Goal: Information Seeking & Learning: Find specific fact

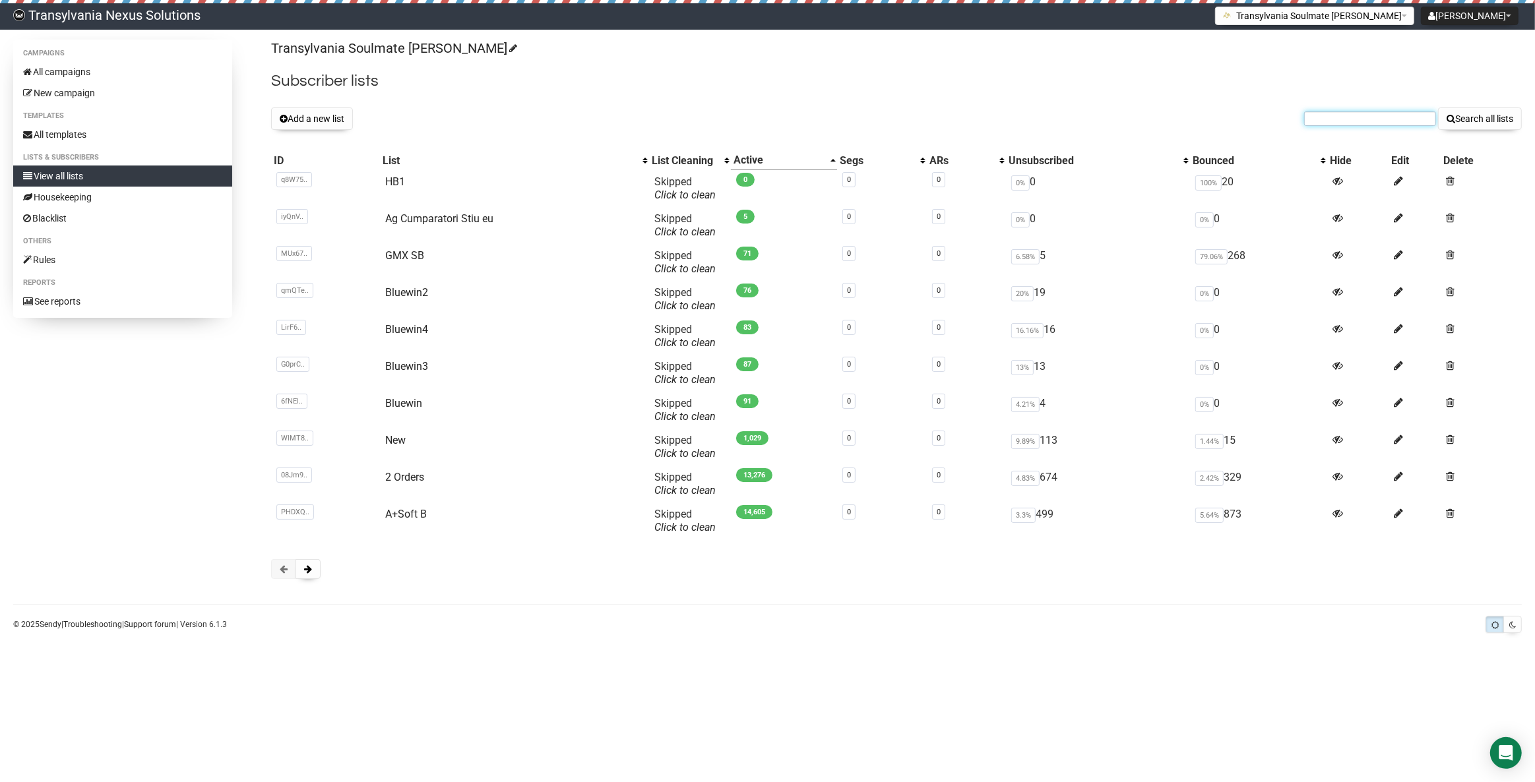
click at [1349, 115] on input "text" at bounding box center [1370, 118] width 132 height 15
paste input "lu.oechslin@gmail.com"
type input "[EMAIL_ADDRESS][PERSON_NAME][DOMAIN_NAME]"
click at [1479, 112] on button "Search all lists" at bounding box center [1480, 119] width 84 height 22
click at [78, 66] on link "All campaigns" at bounding box center [122, 71] width 219 height 21
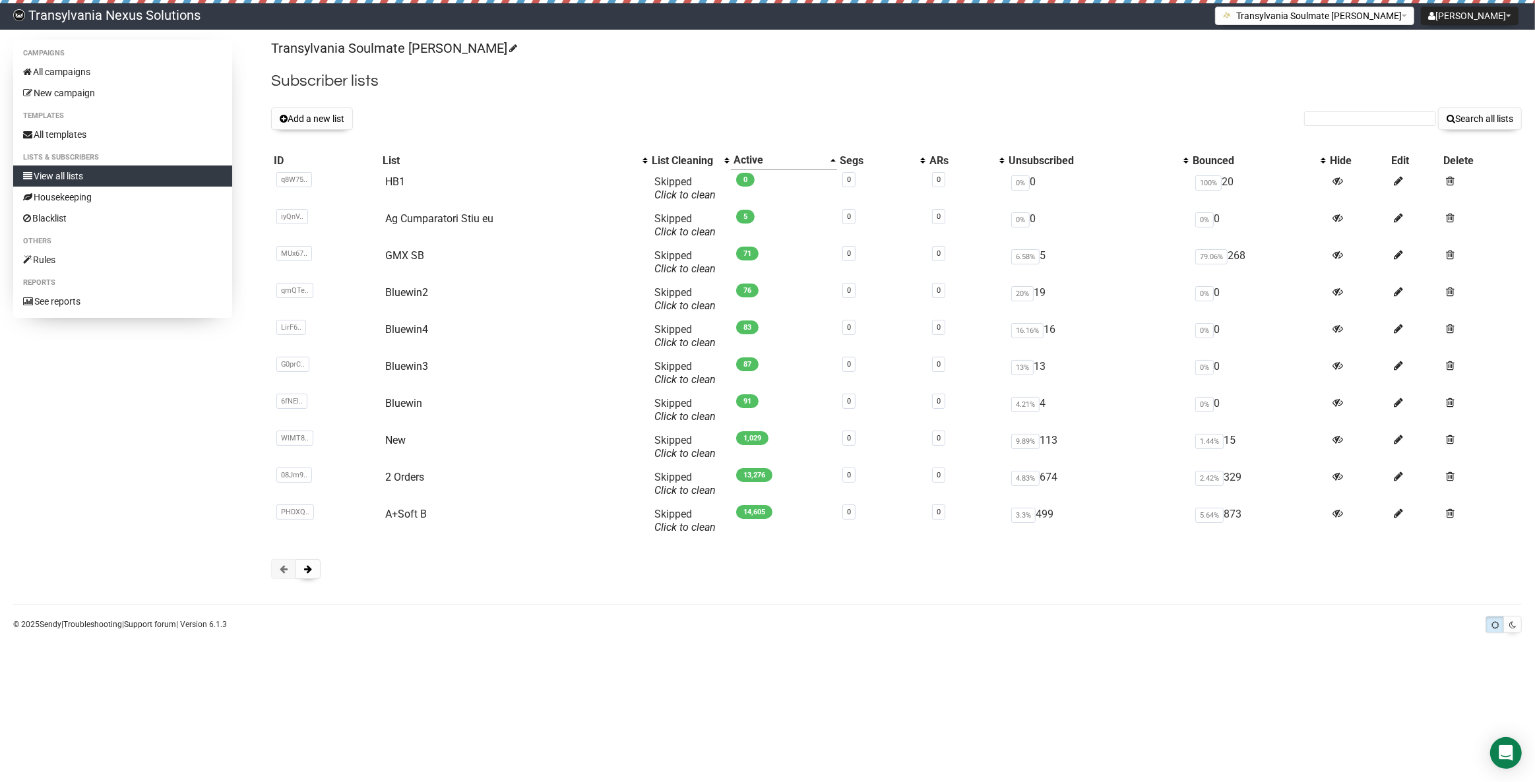
click at [1332, 108] on form "Search all lists" at bounding box center [1413, 119] width 218 height 22
click at [1314, 121] on input "text" at bounding box center [1370, 118] width 132 height 15
paste input "lu.oechslin@gmail.com"
type input "lu.oechslin@gmail.com"
click at [59, 172] on link "View all lists" at bounding box center [122, 176] width 219 height 21
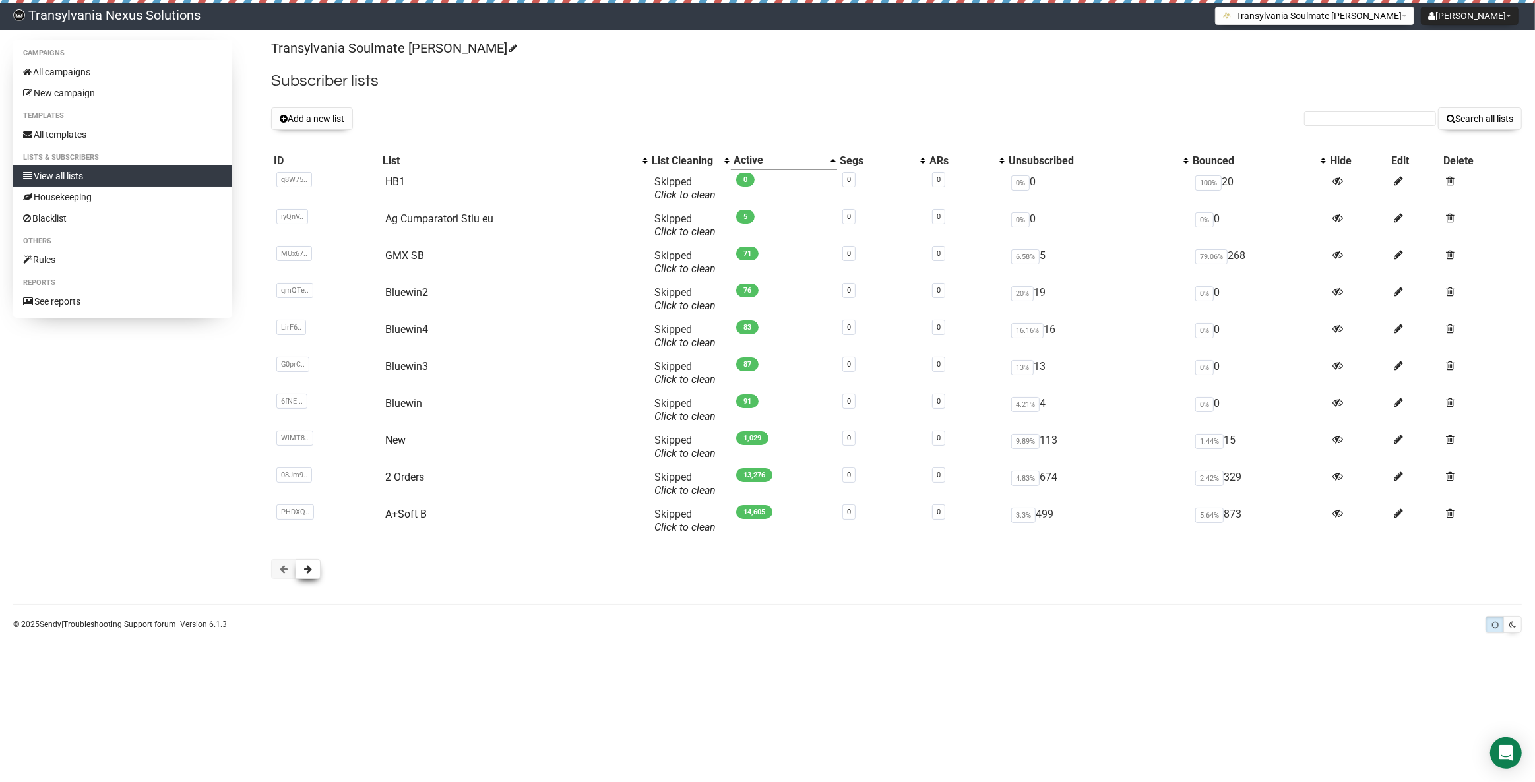
click at [316, 572] on button at bounding box center [307, 569] width 25 height 20
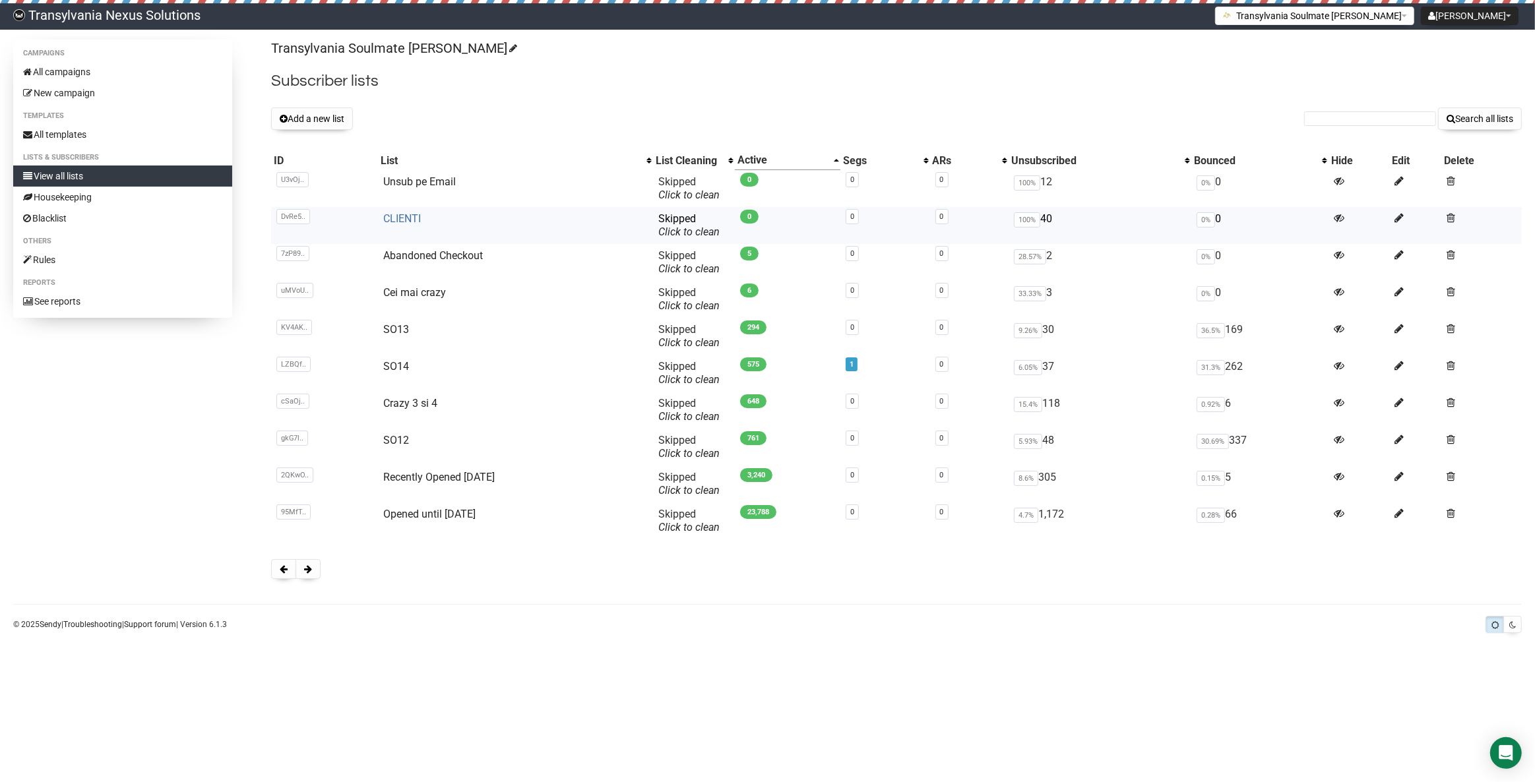
click at [401, 224] on link "CLIENTI" at bounding box center [402, 218] width 38 height 13
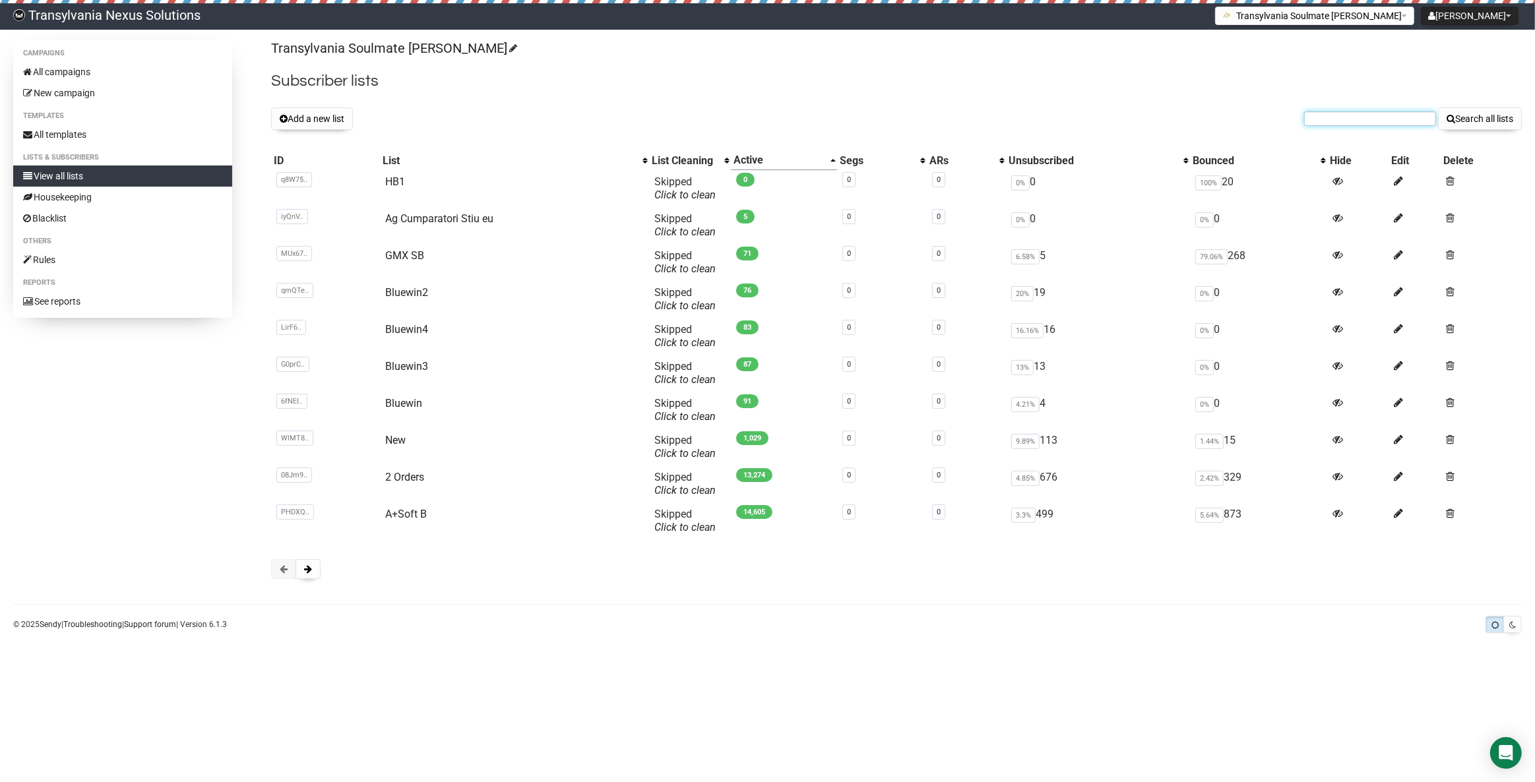
click at [1347, 113] on input "text" at bounding box center [1370, 118] width 132 height 15
paste input "[EMAIL_ADDRESS][DOMAIN_NAME]"
type input "[EMAIL_ADDRESS][DOMAIN_NAME]"
click at [1485, 121] on button "Search all lists" at bounding box center [1480, 119] width 84 height 22
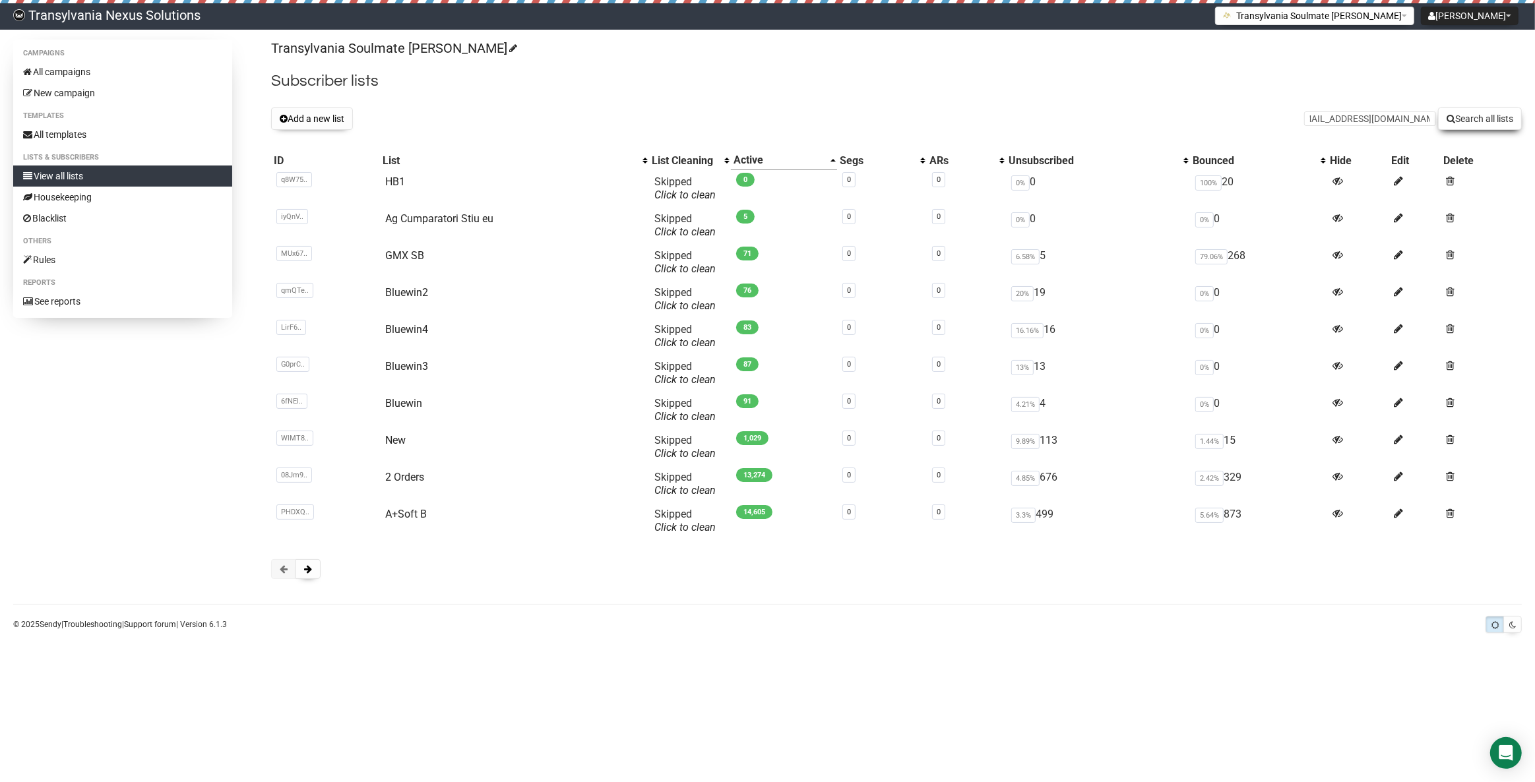
scroll to position [0, 0]
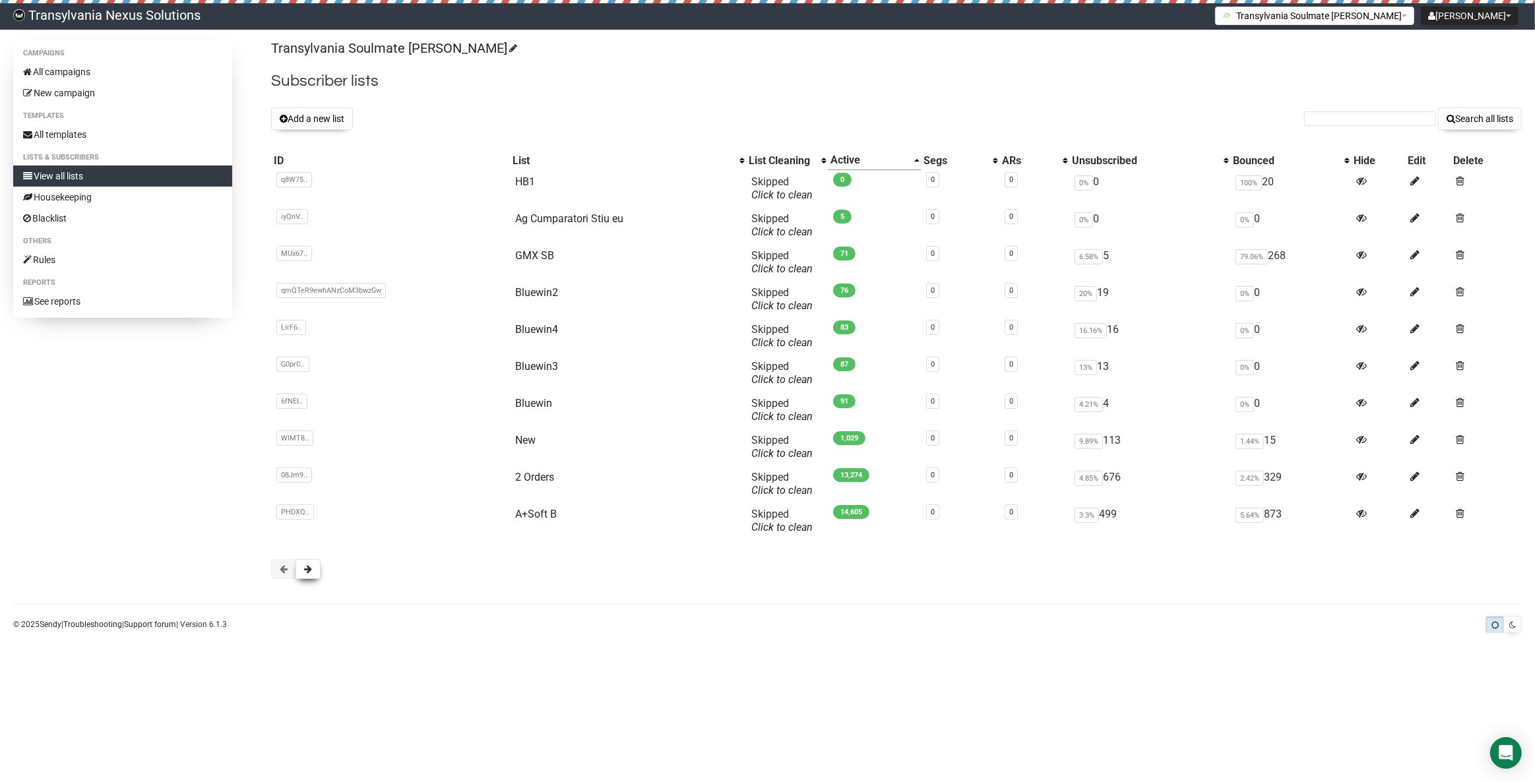
click at [309, 567] on span at bounding box center [308, 569] width 8 height 9
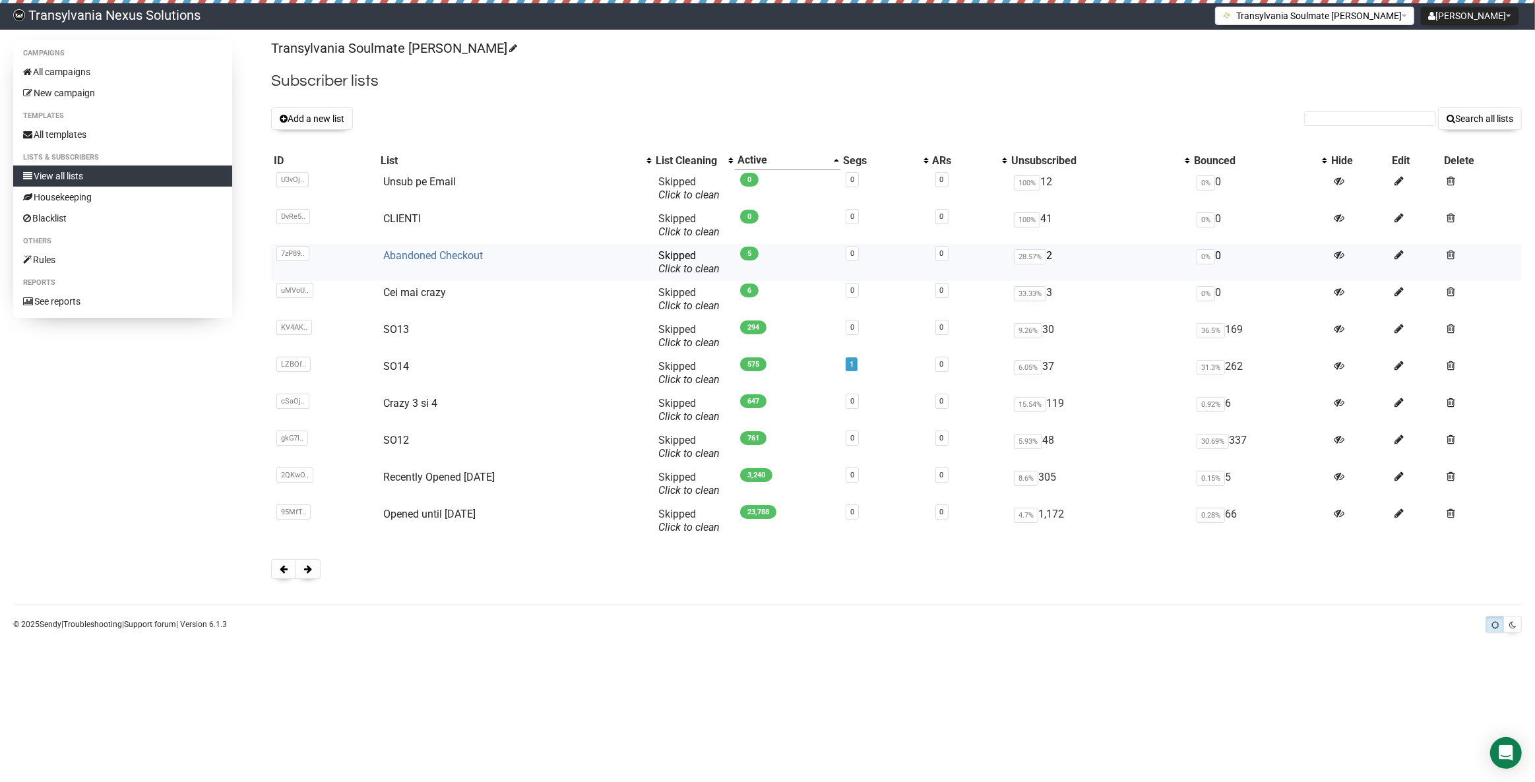
click at [413, 253] on link "Abandoned Checkout" at bounding box center [433, 255] width 100 height 13
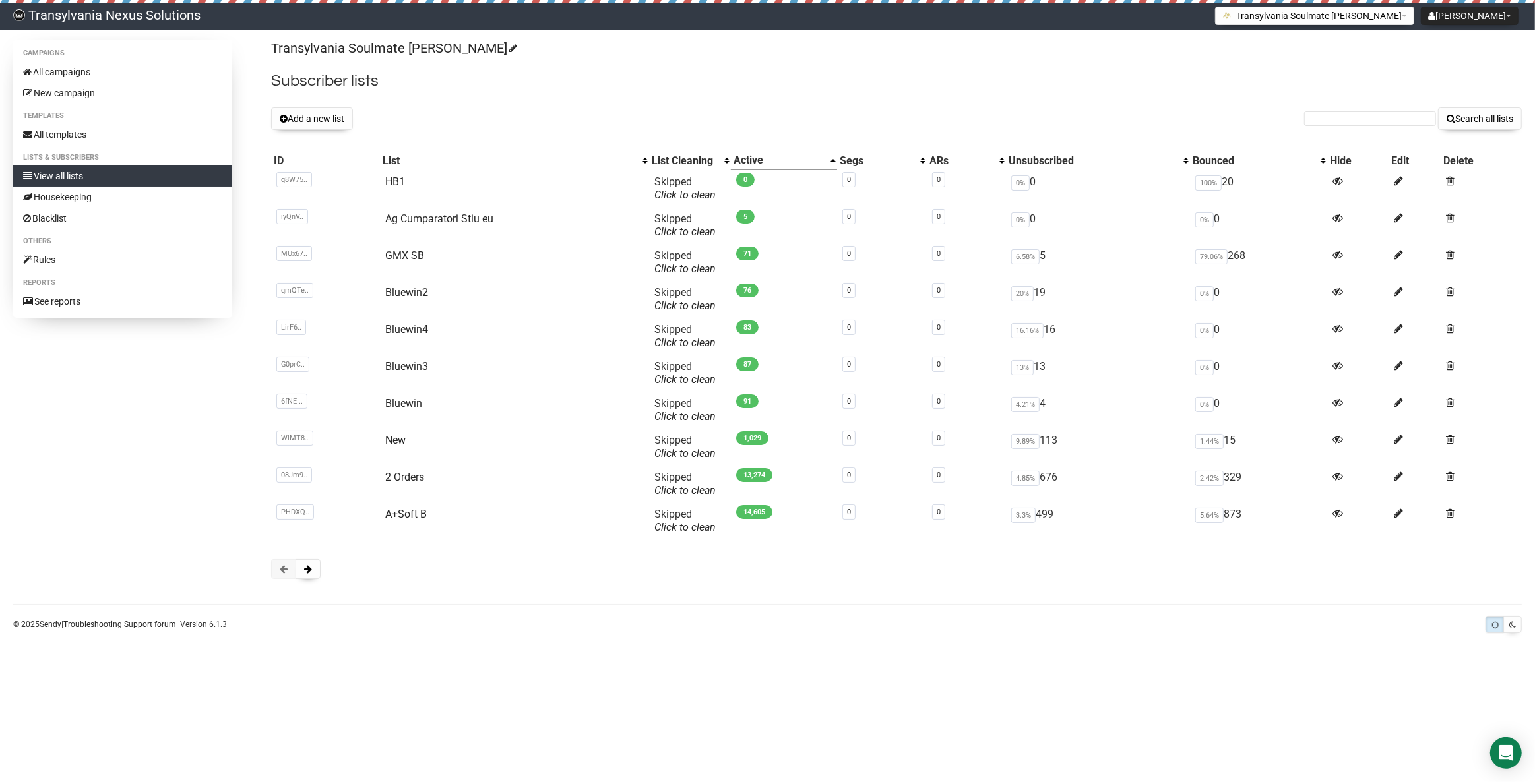
click at [1341, 131] on div "Transylvania Soulmate [PERSON_NAME] Subscriber lists Add a new list Search all …" at bounding box center [896, 316] width 1250 height 553
click at [1339, 127] on form "Search all lists" at bounding box center [1413, 119] width 218 height 22
paste input "[EMAIL_ADDRESS][DOMAIN_NAME]"
type input "tanja.mostetschnig@icloud.com"
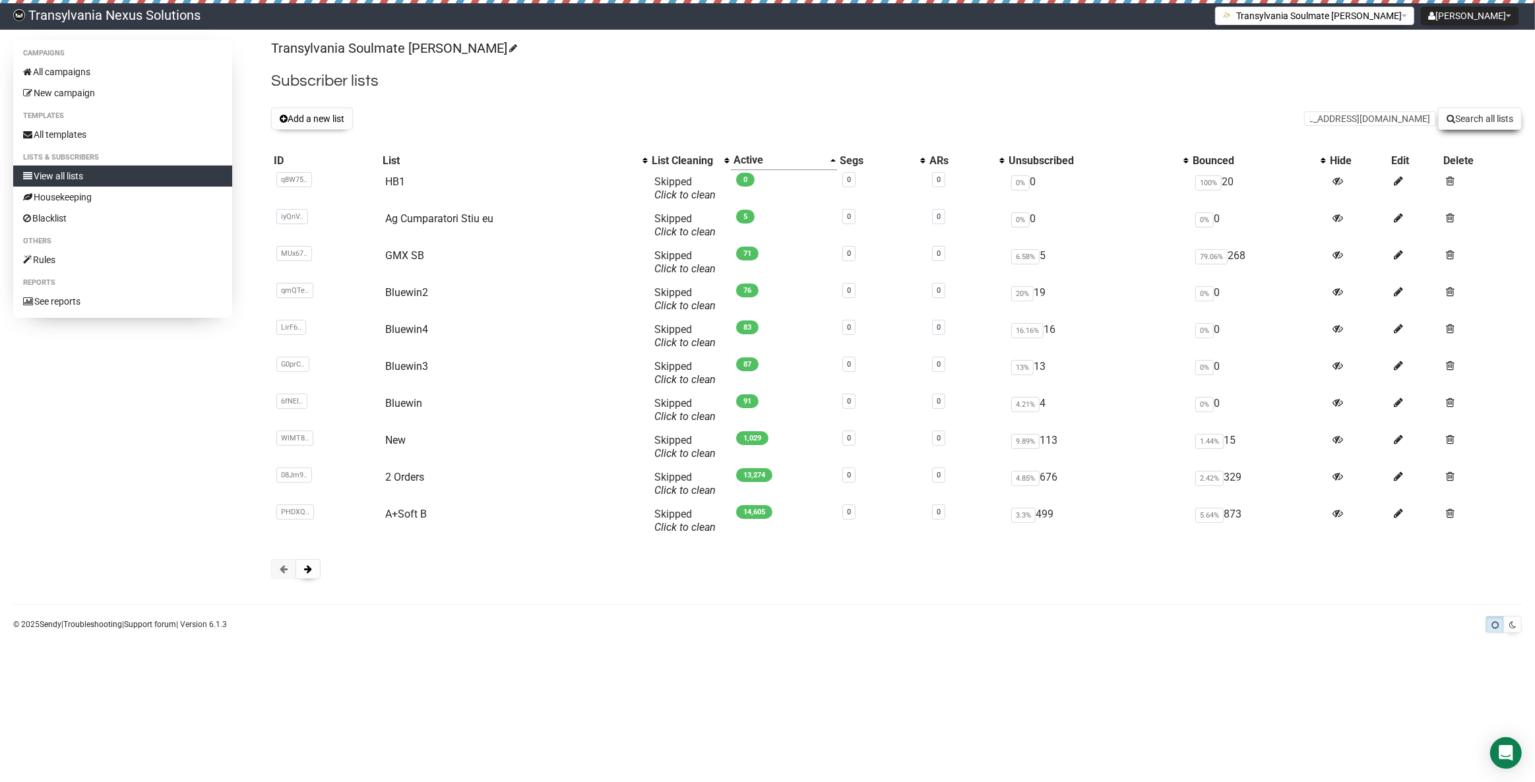
click at [1484, 118] on button "Search all lists" at bounding box center [1480, 119] width 84 height 22
click at [1326, 113] on input "text" at bounding box center [1370, 118] width 132 height 15
paste input "[EMAIL_ADDRESS][DOMAIN_NAME]"
type input "[EMAIL_ADDRESS][DOMAIN_NAME]"
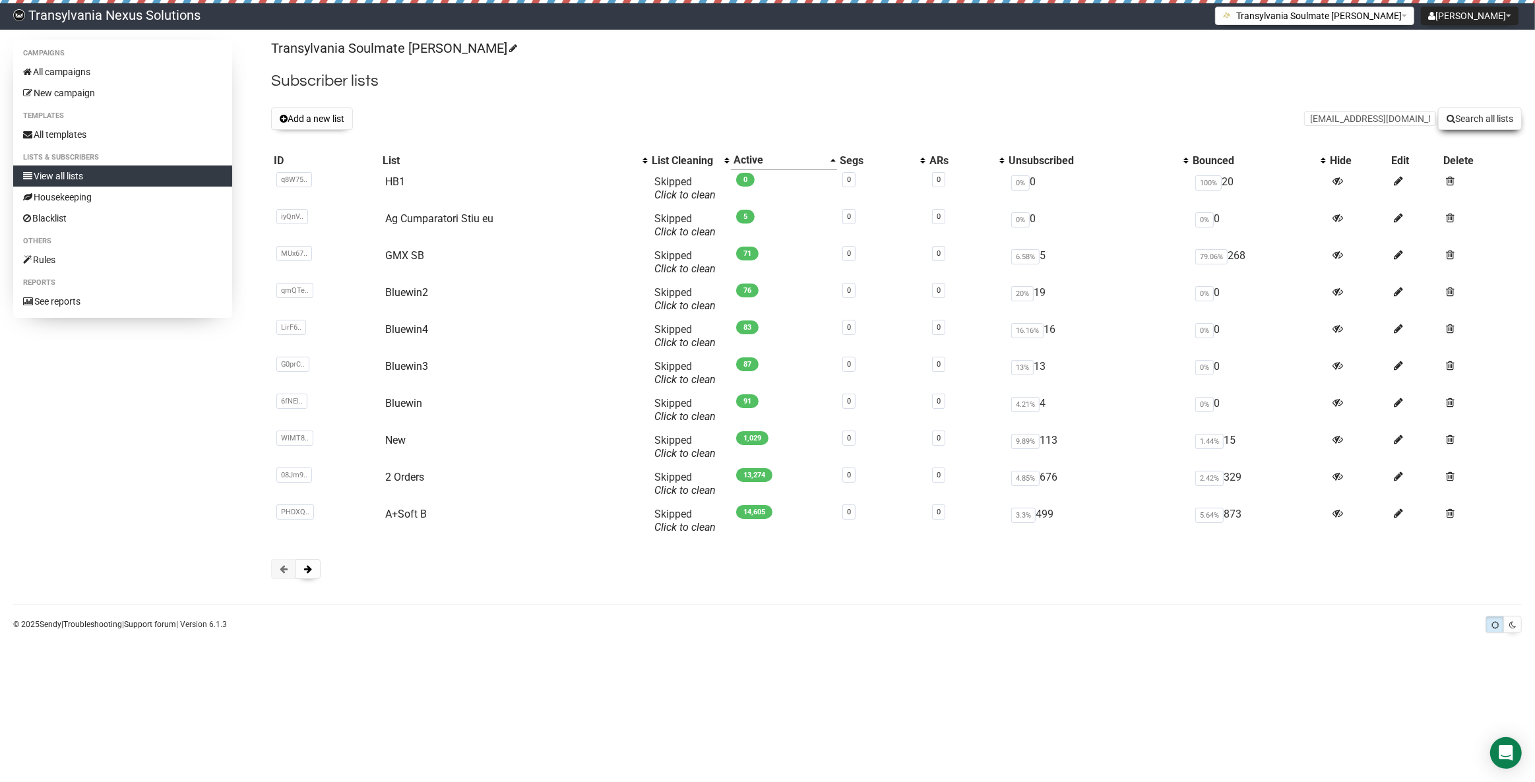
click at [1469, 117] on button "Search all lists" at bounding box center [1480, 119] width 84 height 22
